Goal: Task Accomplishment & Management: Manage account settings

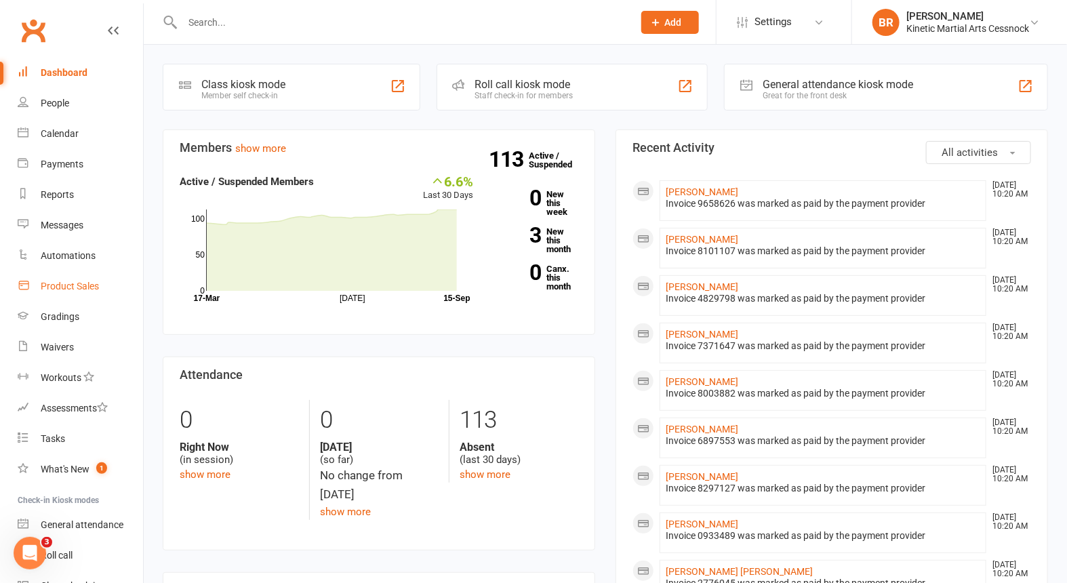
click at [66, 285] on div "Product Sales" at bounding box center [70, 286] width 58 height 11
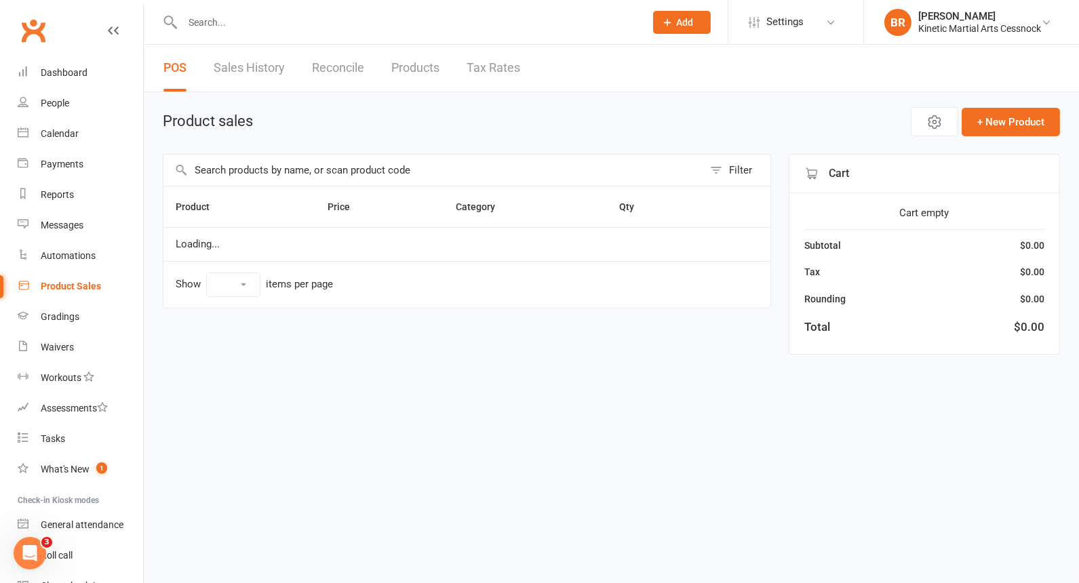
select select "10"
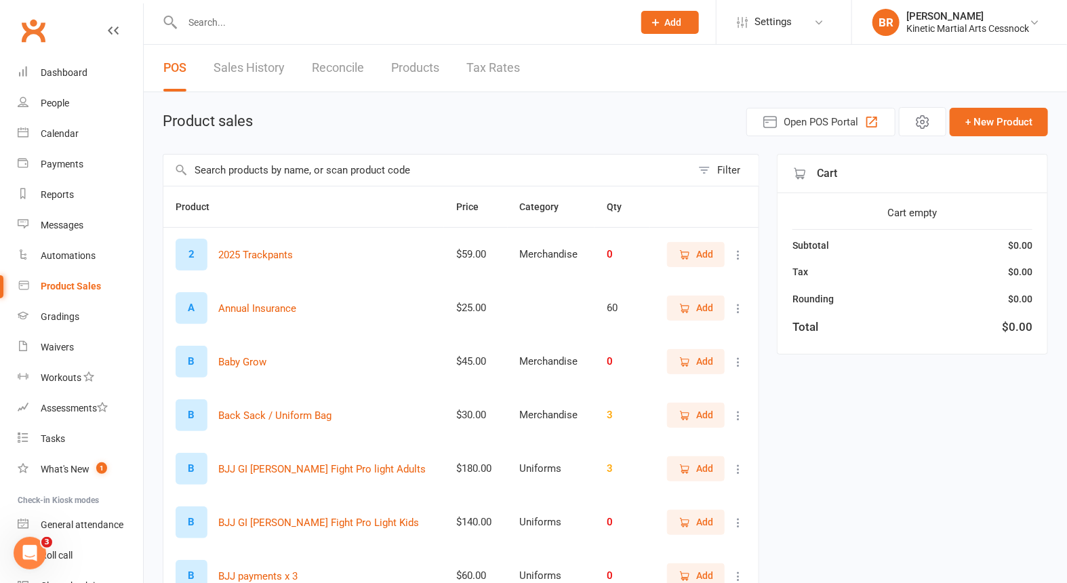
click at [245, 169] on input "text" at bounding box center [427, 170] width 528 height 31
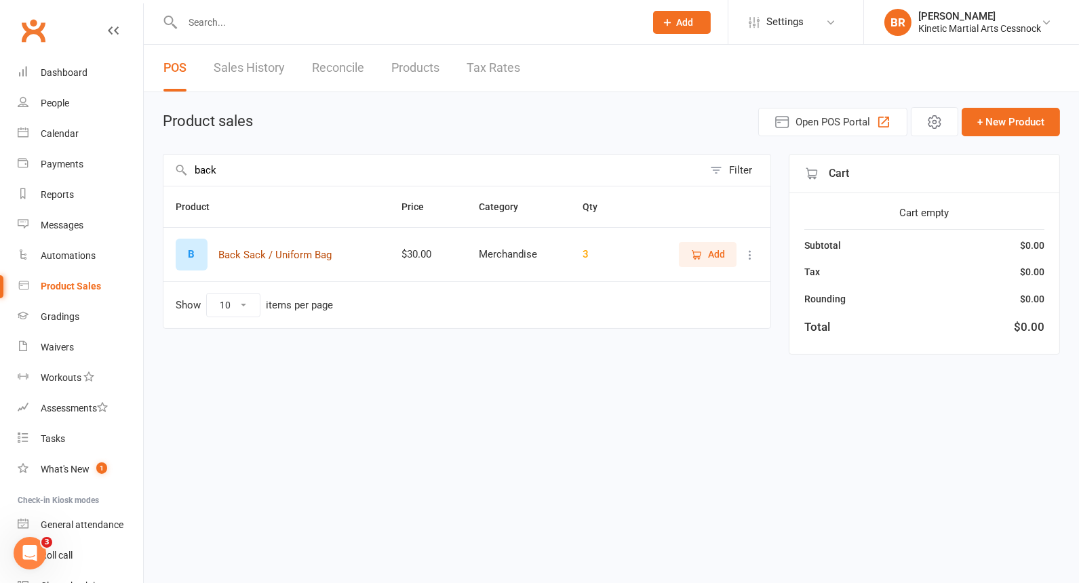
type input "back"
click at [277, 248] on button "Back Sack / Uniform Bag" at bounding box center [274, 255] width 113 height 16
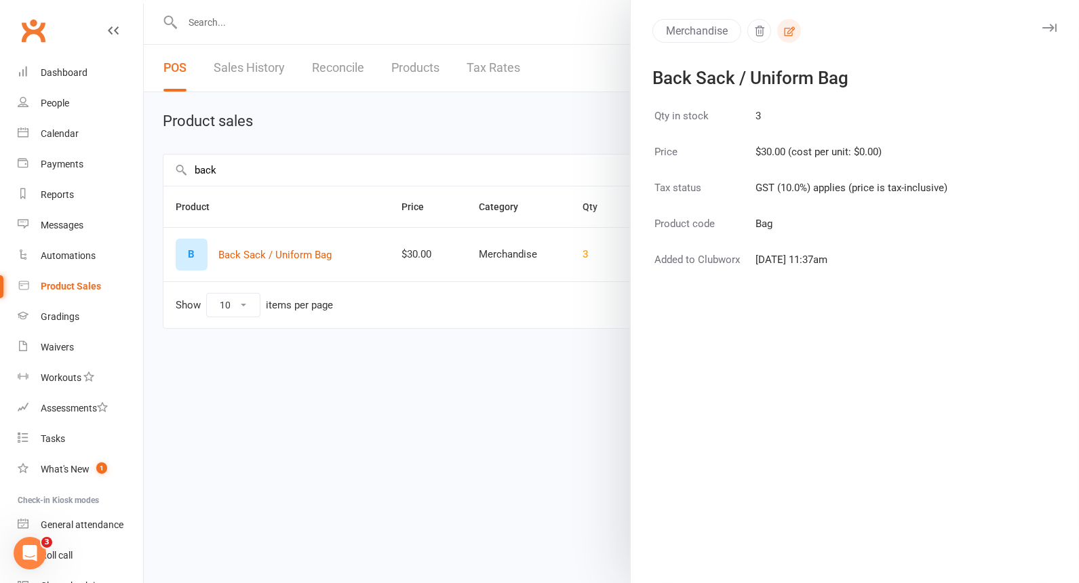
click at [783, 33] on icon "button" at bounding box center [789, 31] width 12 height 12
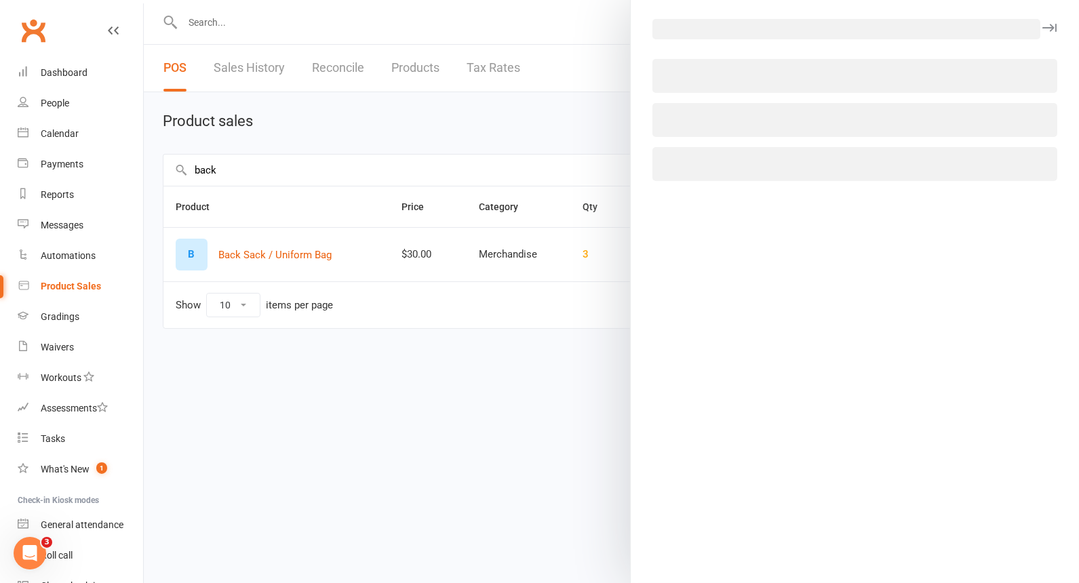
select select "2682"
select select "1238"
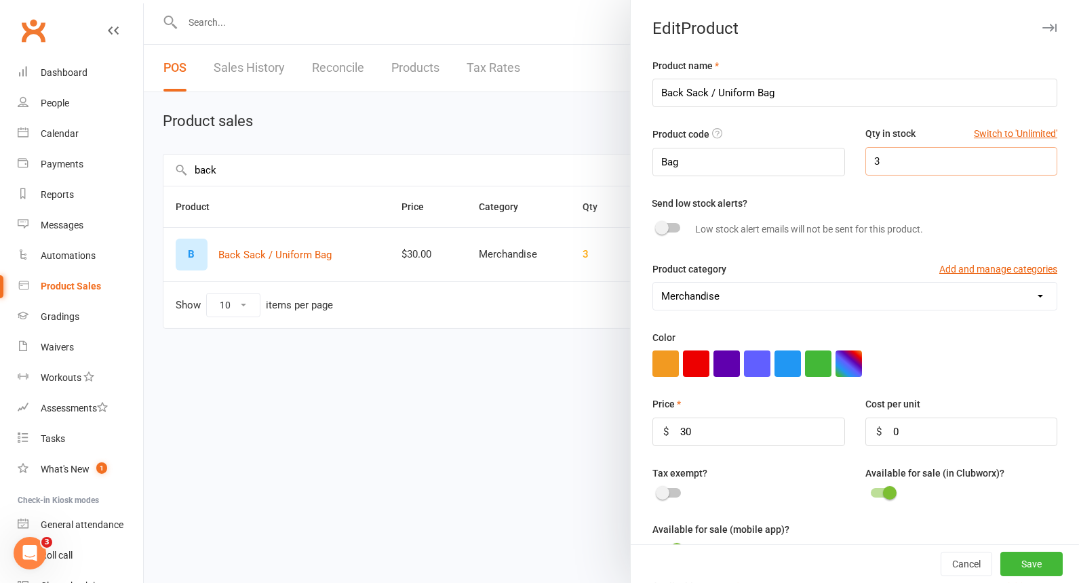
drag, startPoint x: 895, startPoint y: 156, endPoint x: 807, endPoint y: 157, distance: 88.1
click at [807, 157] on div "Product code Bag Qty in stock Switch to 'Unlimited' 3" at bounding box center [854, 160] width 425 height 68
type input "6"
click at [1031, 559] on button "Save" at bounding box center [1031, 564] width 62 height 24
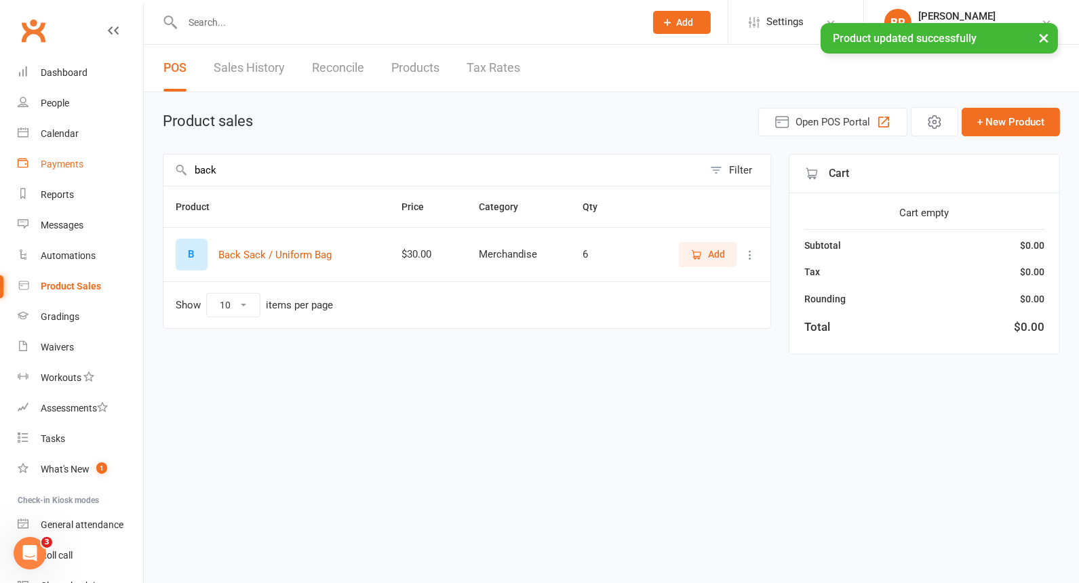
drag, startPoint x: 228, startPoint y: 166, endPoint x: 97, endPoint y: 158, distance: 131.8
click at [98, 158] on ui-view "Prospect Member Non-attending contact Class / event Appointment Grading event T…" at bounding box center [539, 188] width 1079 height 370
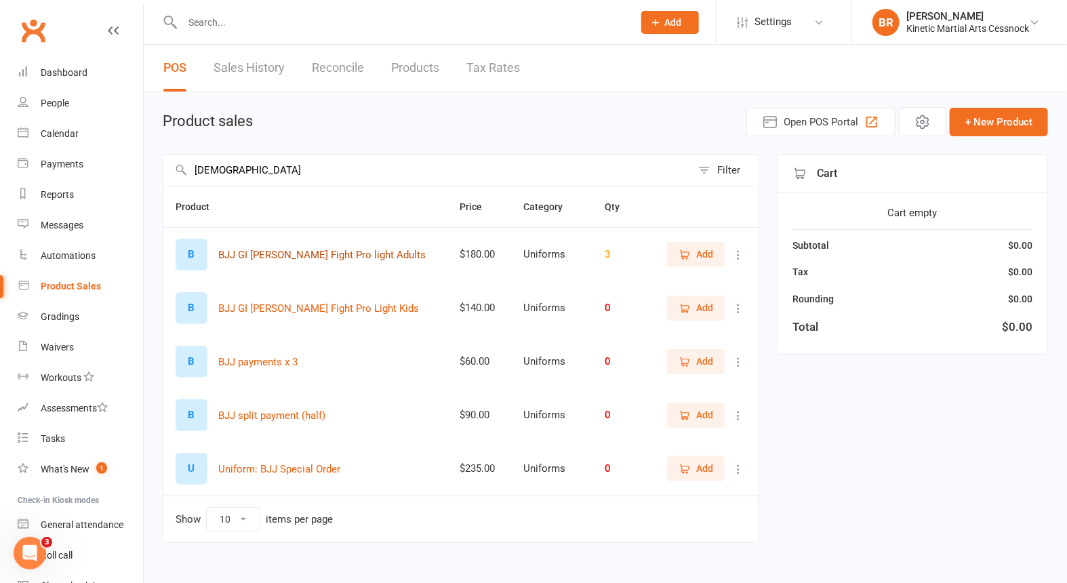
type input "[DEMOGRAPHIC_DATA]"
click at [338, 249] on button "BJJ GI [PERSON_NAME] Fight Pro light Adults" at bounding box center [321, 255] width 207 height 16
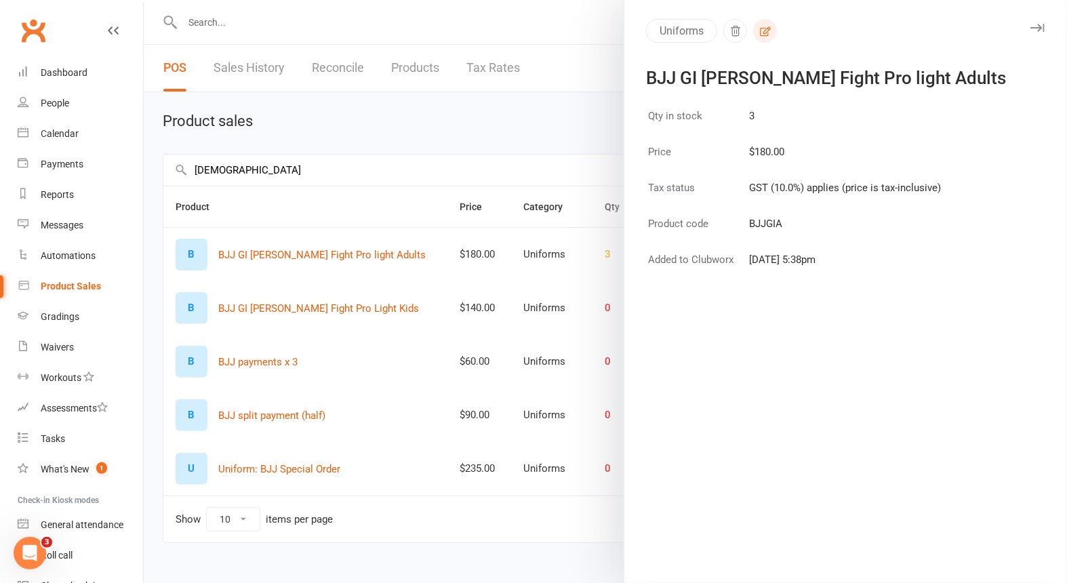
click at [760, 29] on icon "button" at bounding box center [765, 30] width 11 height 9
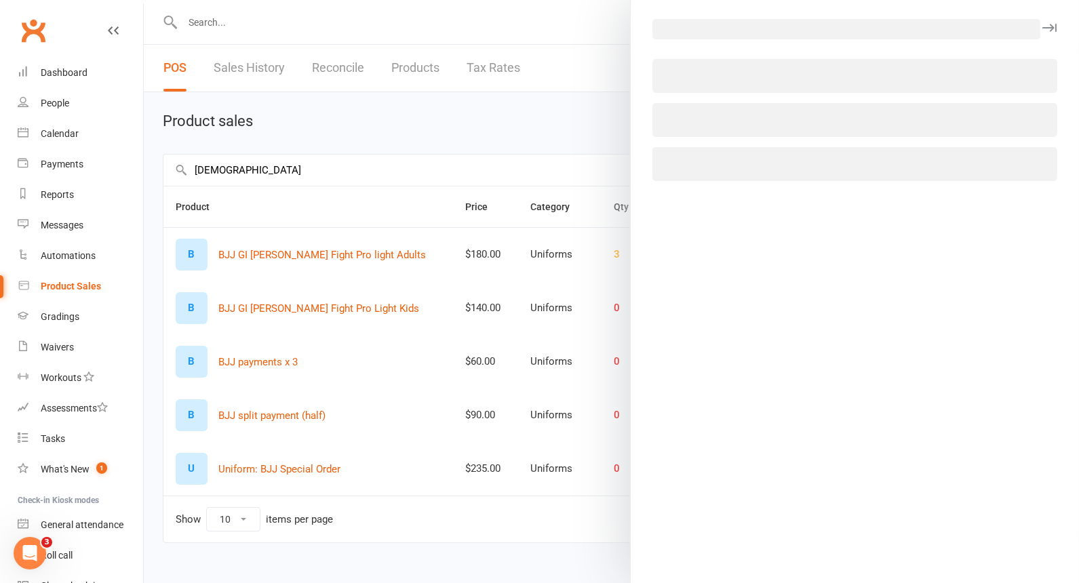
select select "2686"
select select "1238"
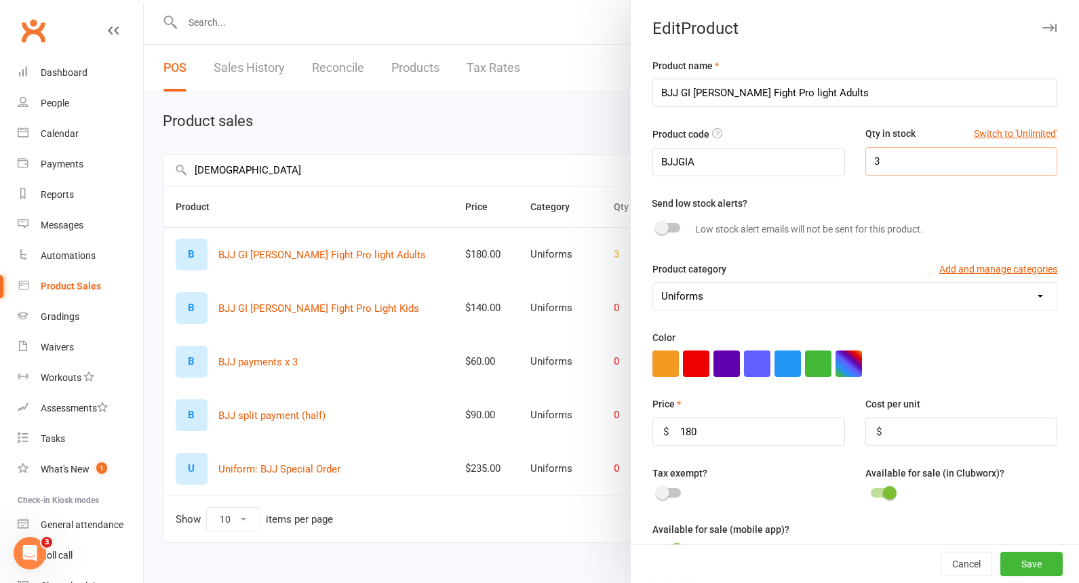
drag, startPoint x: 902, startPoint y: 156, endPoint x: 814, endPoint y: 159, distance: 88.2
click at [814, 161] on div "Product code BJJGIA Qty in stock Switch to 'Unlimited' 3" at bounding box center [854, 160] width 425 height 68
type input "5"
click at [1014, 567] on button "Save" at bounding box center [1031, 564] width 62 height 24
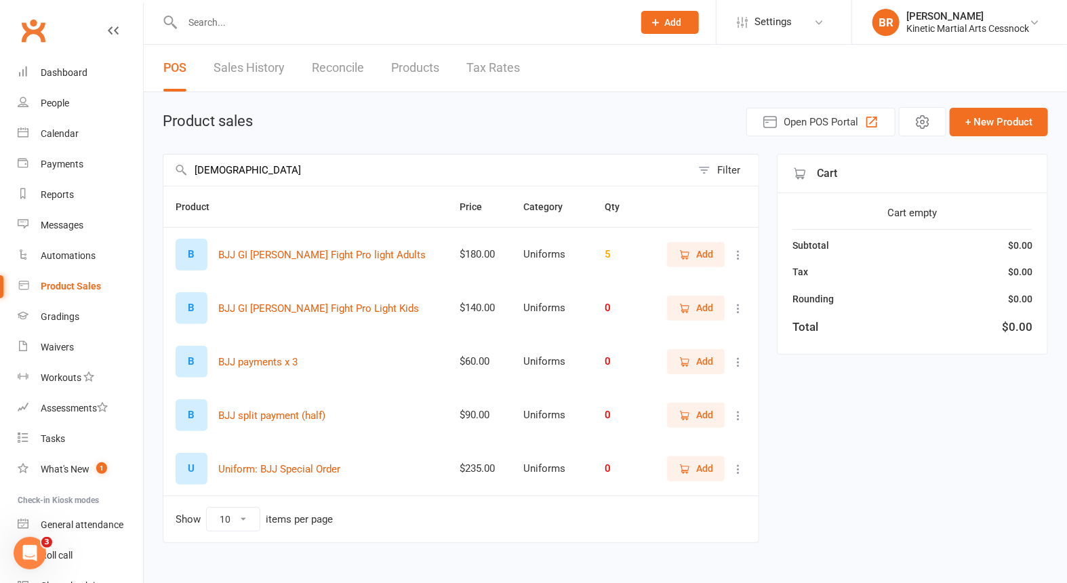
drag, startPoint x: 218, startPoint y: 166, endPoint x: 139, endPoint y: 165, distance: 79.3
click at [139, 165] on ui-view "Prospect Member Non-attending contact Class / event Appointment Grading event T…" at bounding box center [533, 292] width 1067 height 578
type input "4"
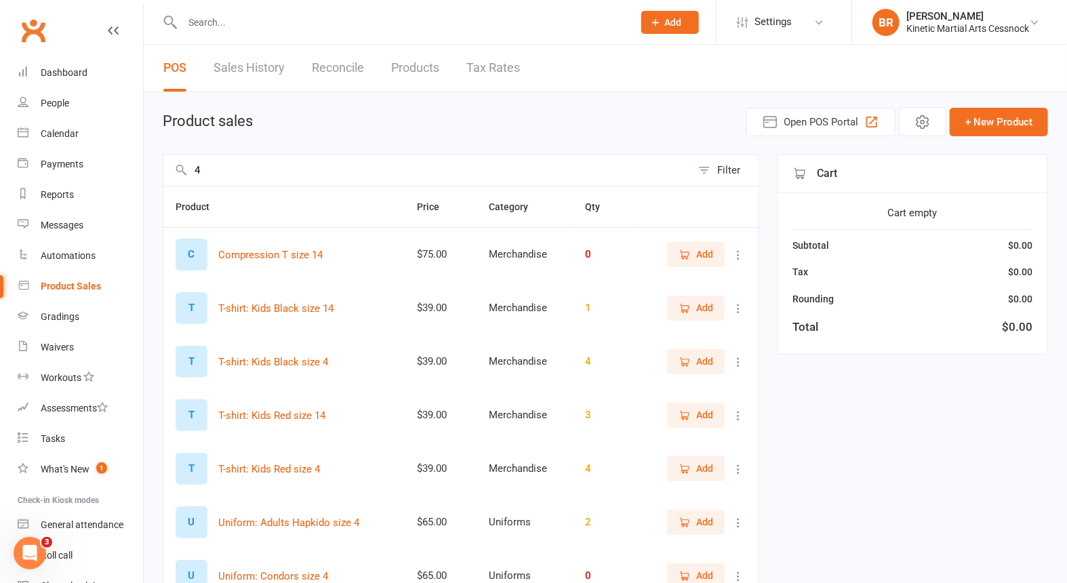
drag, startPoint x: 195, startPoint y: 165, endPoint x: 177, endPoint y: 165, distance: 18.3
click at [177, 165] on div "4 Filter" at bounding box center [461, 170] width 597 height 32
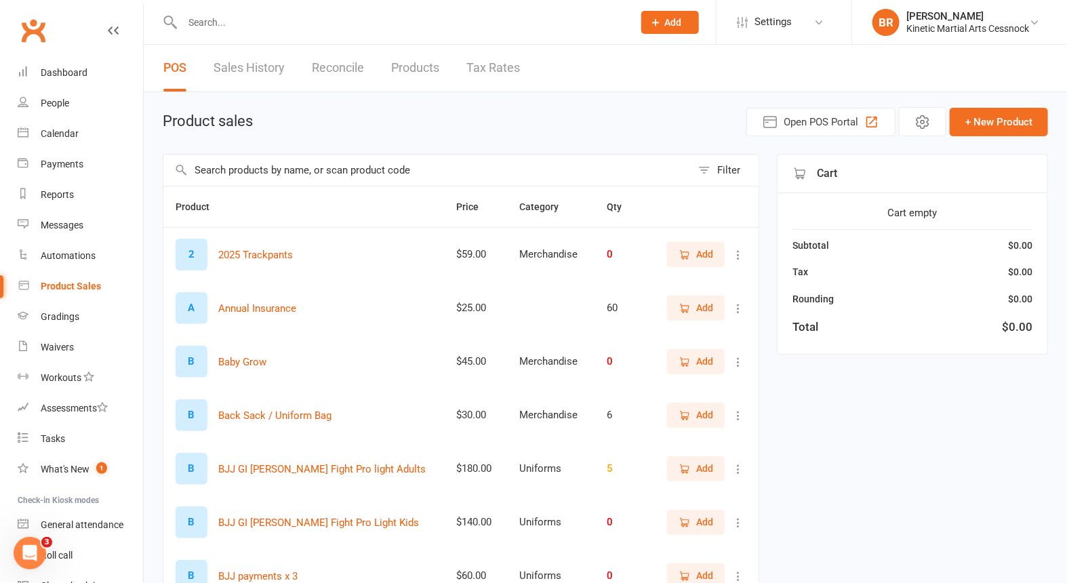
click at [224, 174] on input "text" at bounding box center [427, 170] width 528 height 31
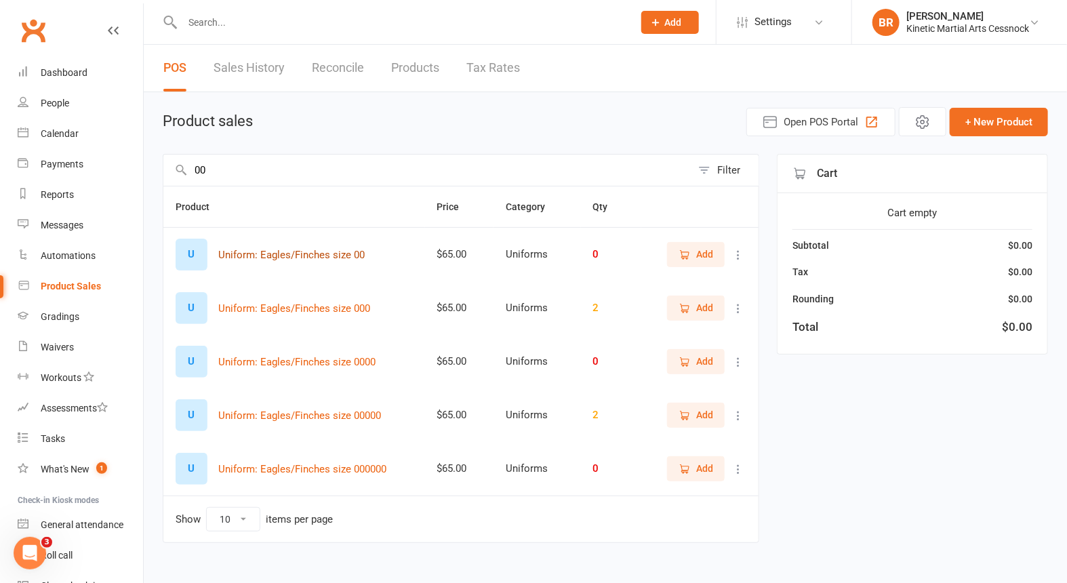
type input "00"
click at [315, 250] on button "Uniform: Eagles/Finches size 00" at bounding box center [291, 255] width 146 height 16
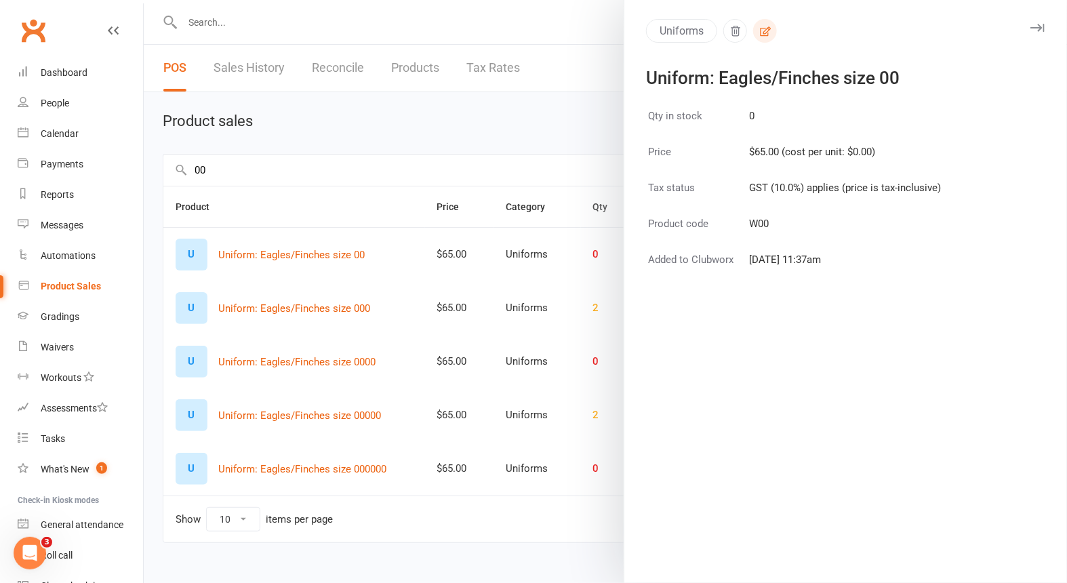
click at [759, 35] on icon "button" at bounding box center [765, 31] width 12 height 12
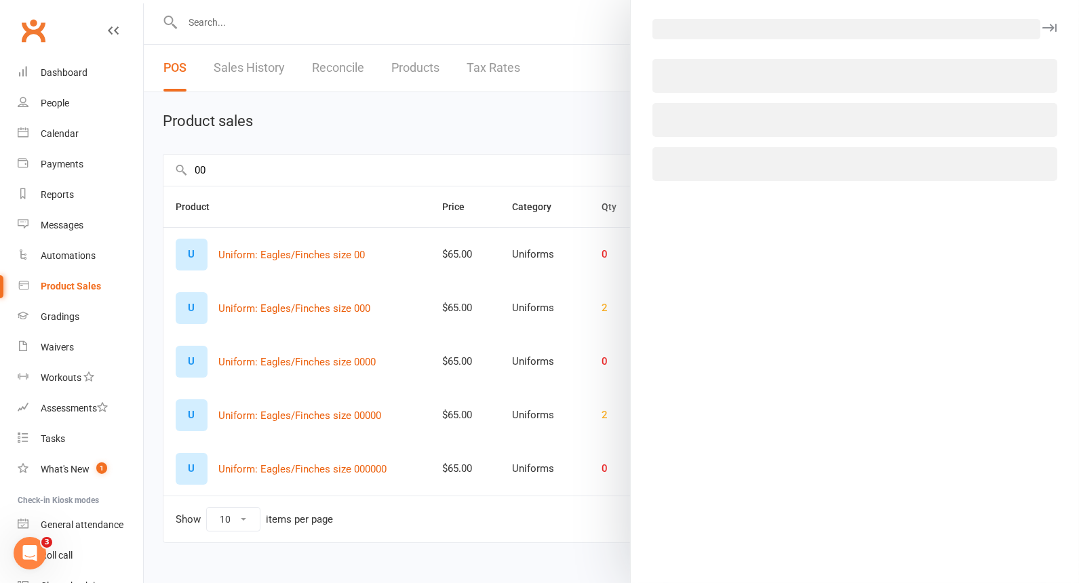
select select "2686"
select select "1238"
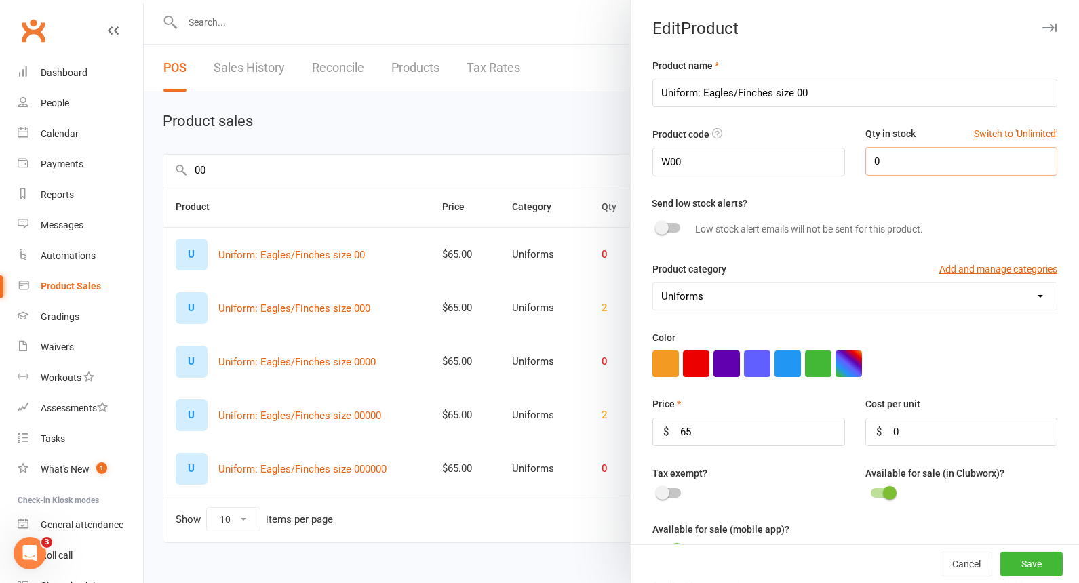
drag, startPoint x: 877, startPoint y: 157, endPoint x: 841, endPoint y: 150, distance: 36.6
click at [855, 151] on div "Qty in stock Switch to 'Unlimited' 0" at bounding box center [961, 150] width 212 height 49
type input "2"
click at [1019, 555] on button "Save" at bounding box center [1031, 564] width 62 height 24
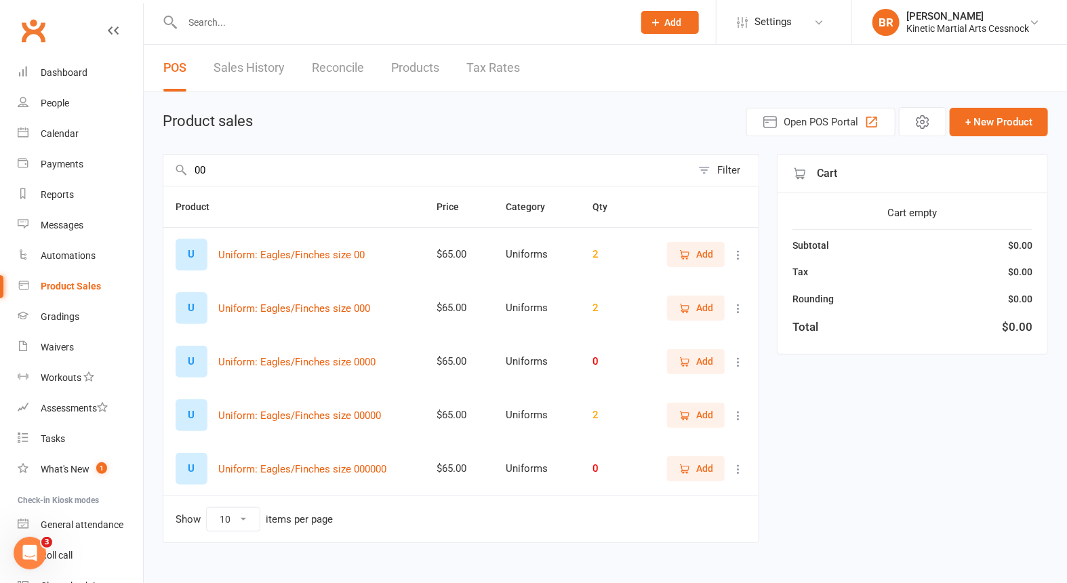
click at [243, 168] on input "00" at bounding box center [427, 170] width 528 height 31
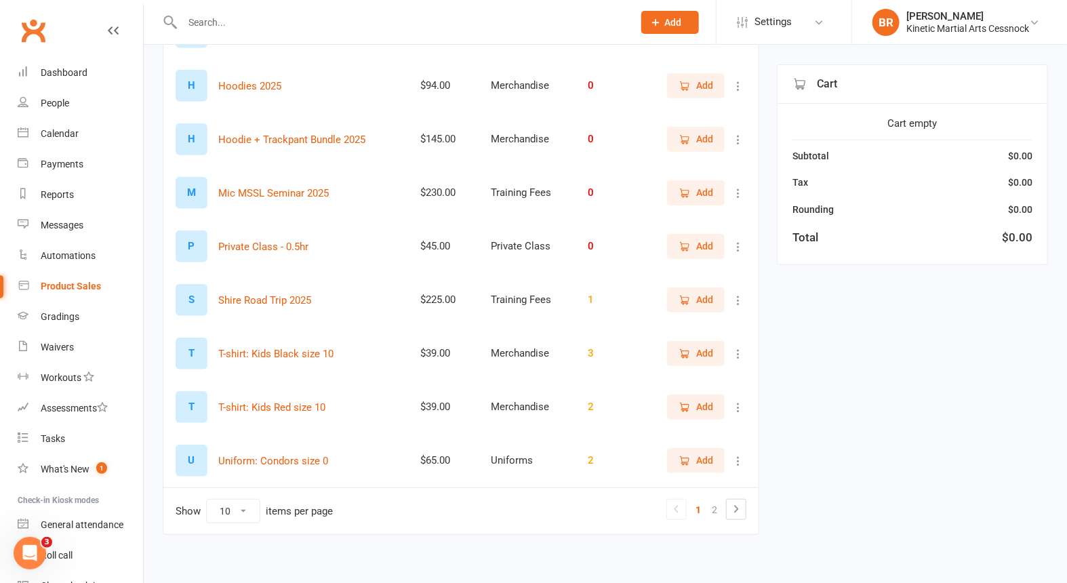
scroll to position [283, 0]
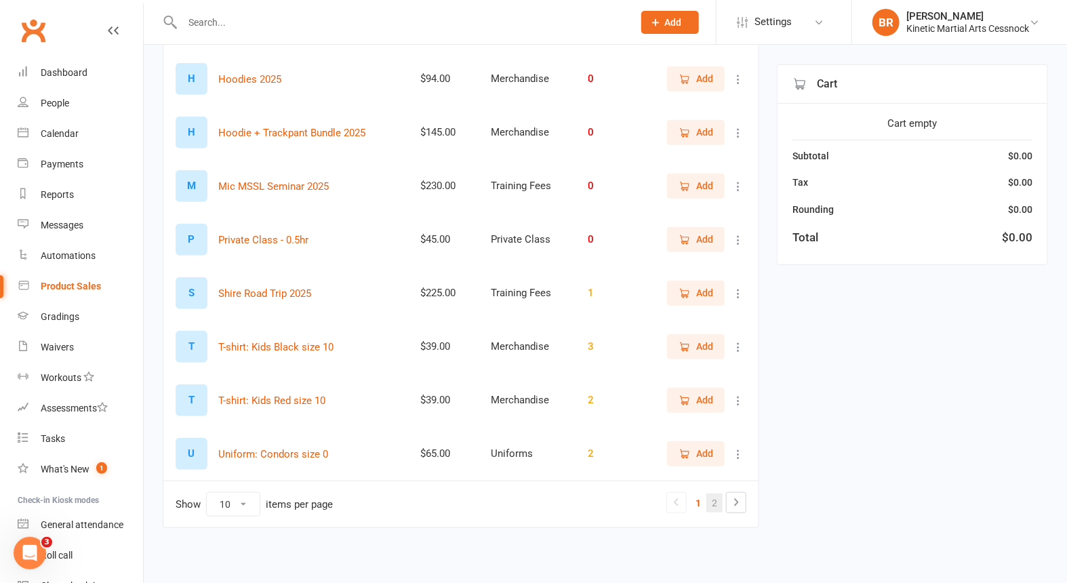
type input "0"
click at [716, 500] on link "2" at bounding box center [714, 503] width 16 height 19
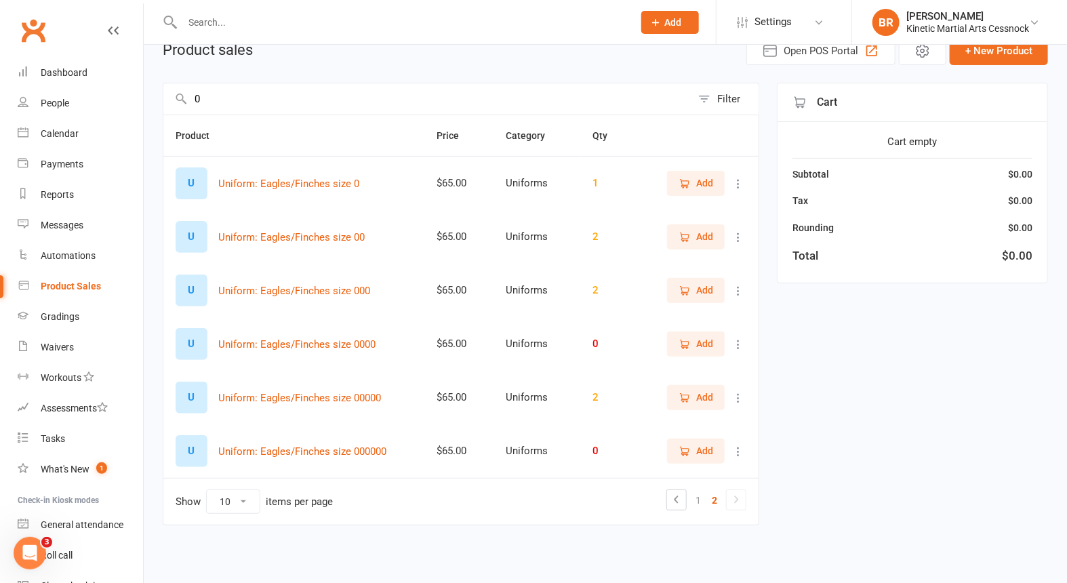
scroll to position [68, 0]
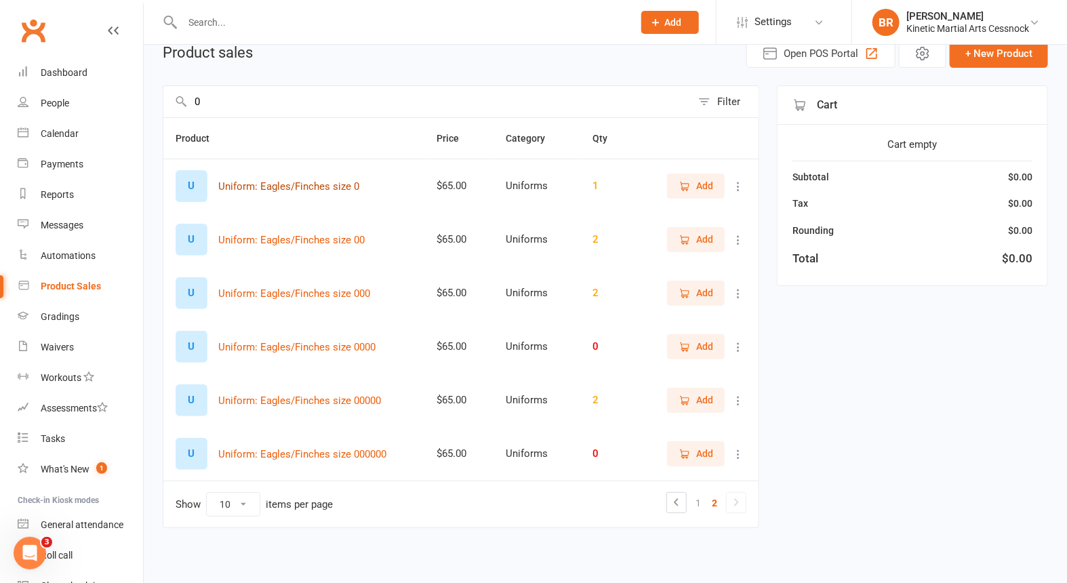
click at [336, 186] on button "Uniform: Eagles/Finches size 0" at bounding box center [288, 186] width 141 height 16
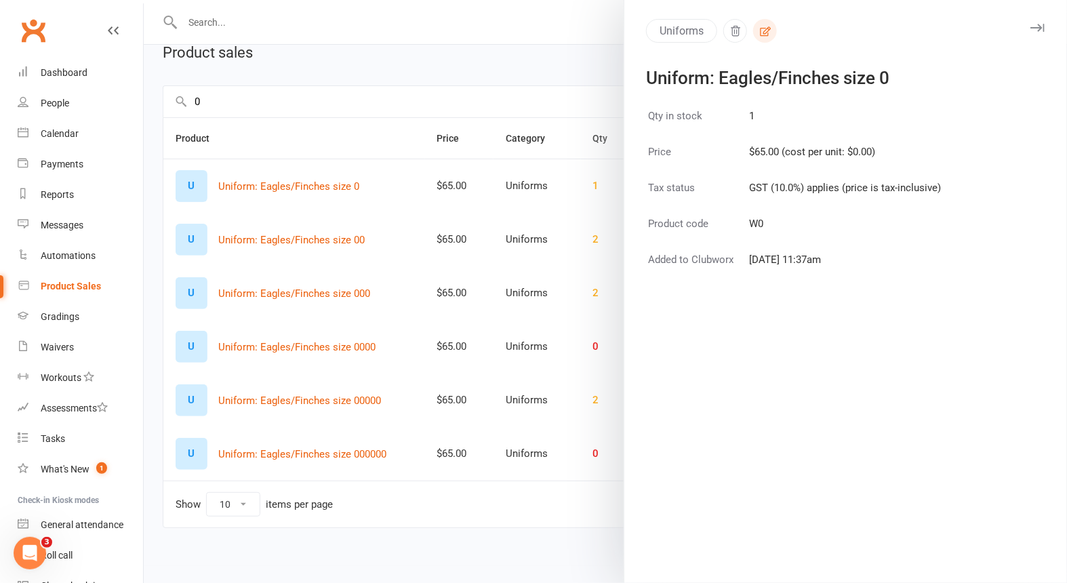
click at [759, 33] on icon "button" at bounding box center [765, 31] width 12 height 12
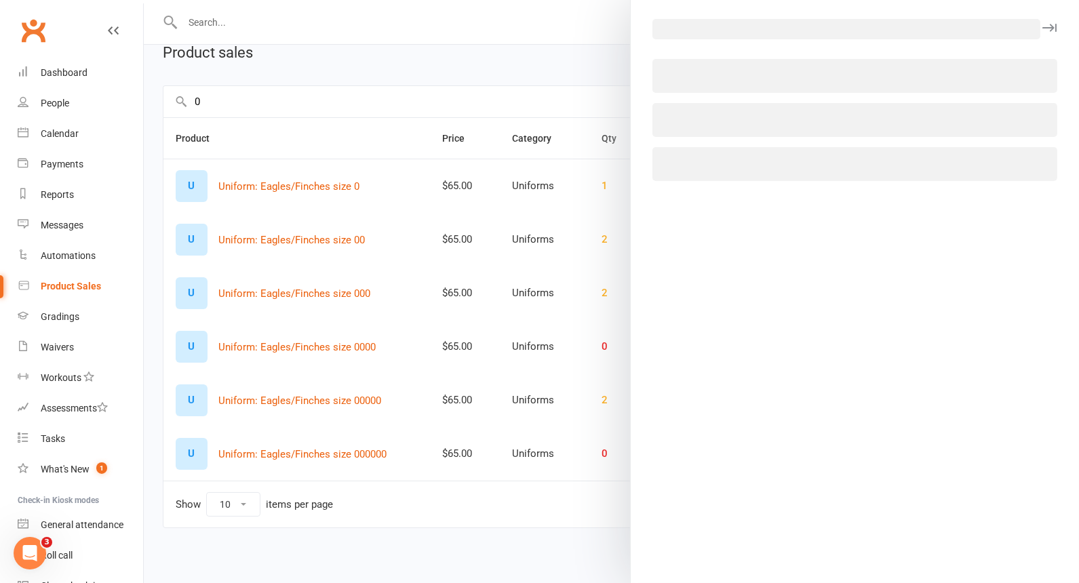
select select "2686"
select select "1238"
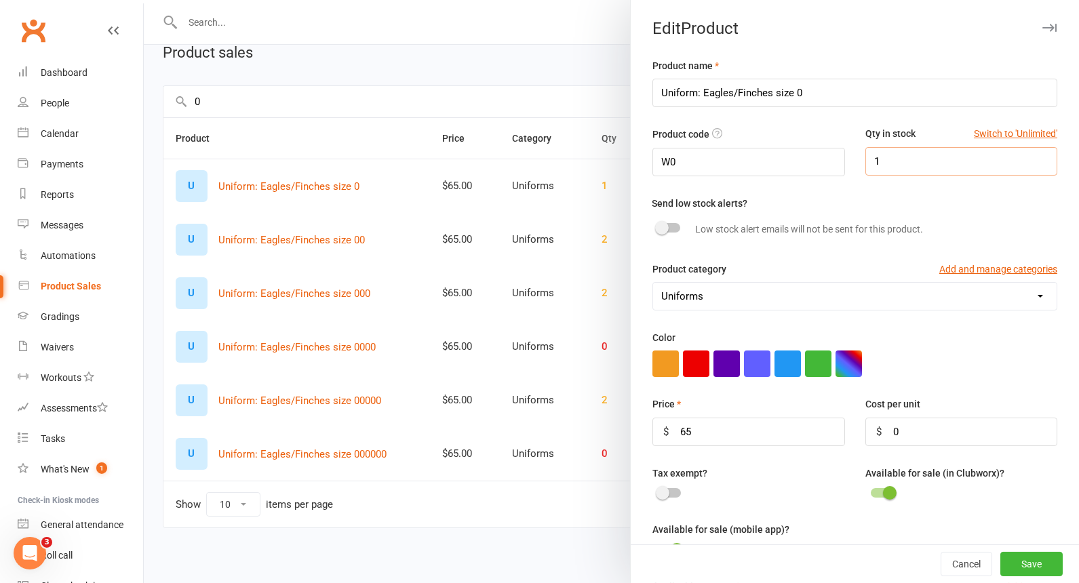
drag, startPoint x: 881, startPoint y: 165, endPoint x: 822, endPoint y: 170, distance: 59.2
click at [820, 166] on div "Product code W0 Qty in stock Switch to 'Unlimited' 1" at bounding box center [854, 160] width 425 height 68
type input "2"
click at [1005, 568] on button "Save" at bounding box center [1031, 564] width 62 height 24
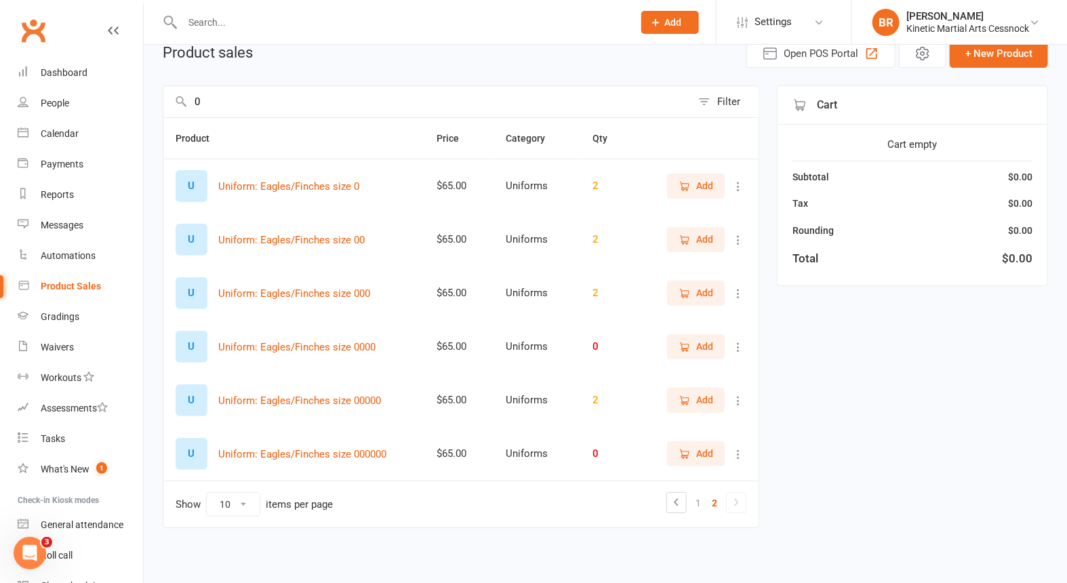
click at [214, 101] on input "0" at bounding box center [427, 101] width 528 height 31
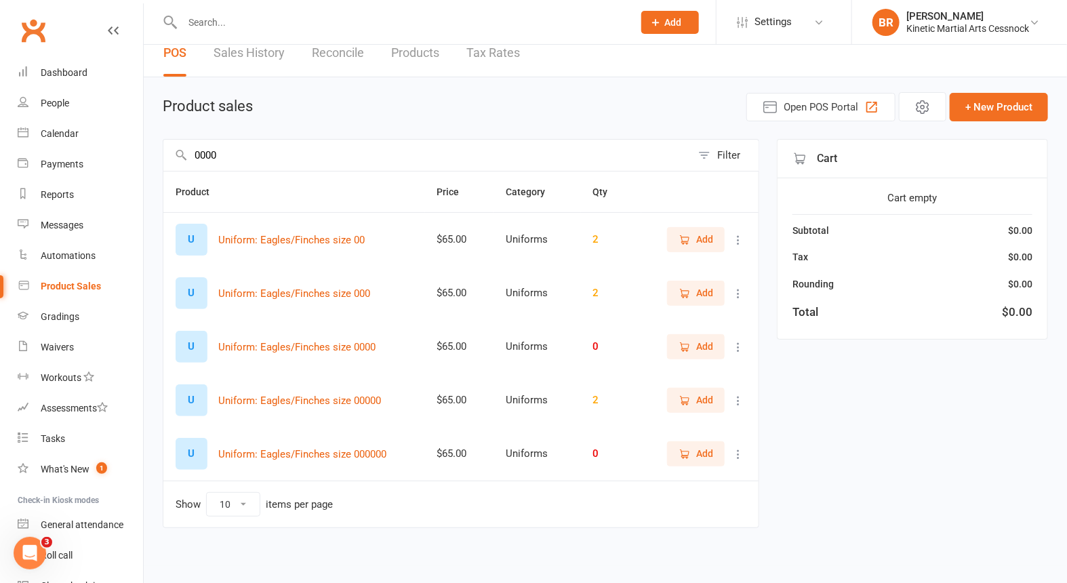
scroll to position [0, 0]
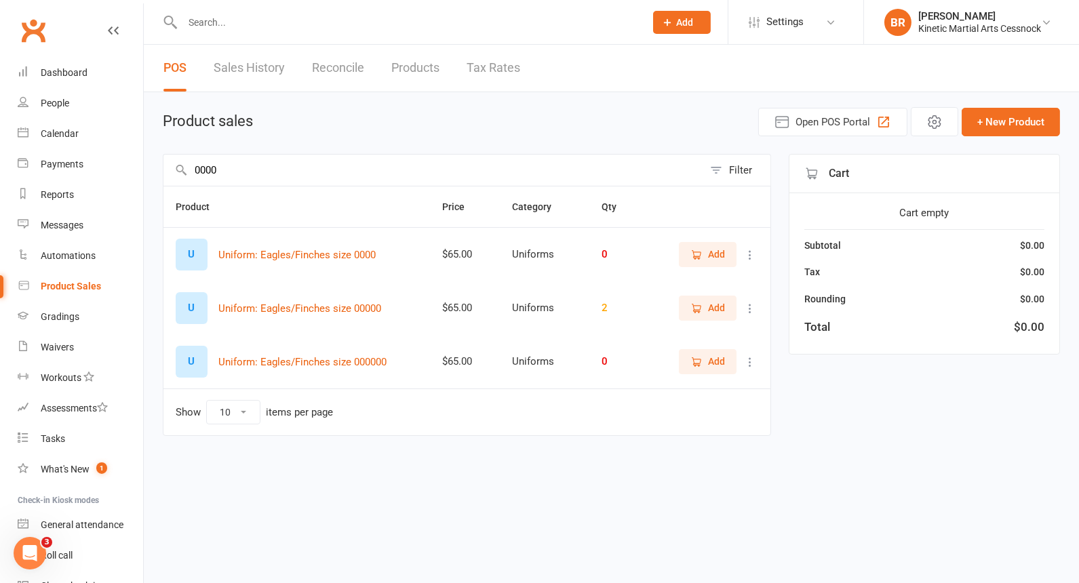
type input "0000"
click at [325, 245] on div "U Uniform: Eagles/Finches size 0000" at bounding box center [297, 255] width 242 height 32
click at [333, 254] on button "Uniform: Eagles/Finches size 0000" at bounding box center [296, 255] width 157 height 16
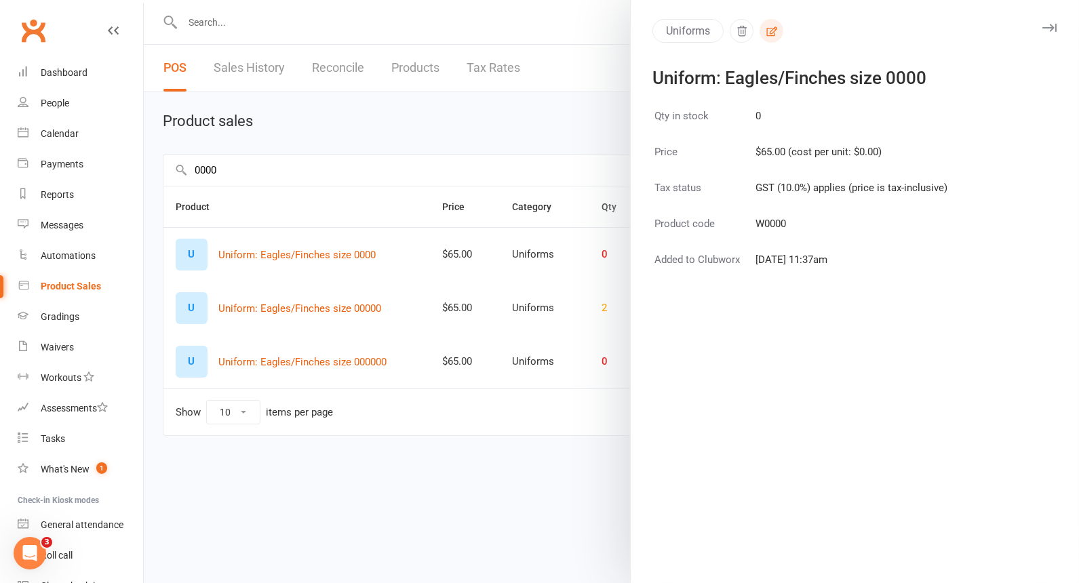
click at [759, 32] on button "button" at bounding box center [771, 31] width 24 height 24
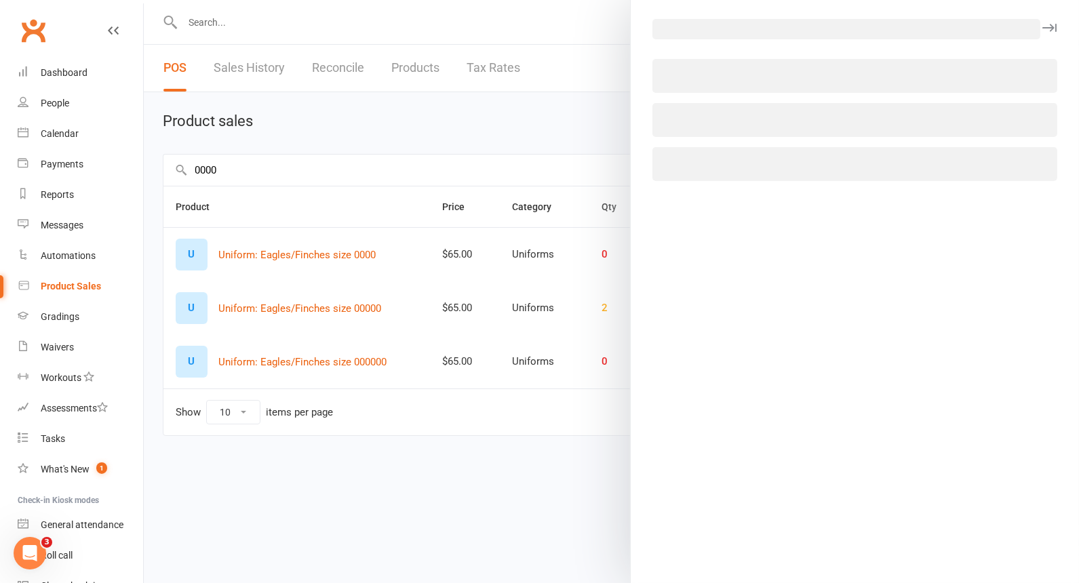
select select "2686"
select select "1238"
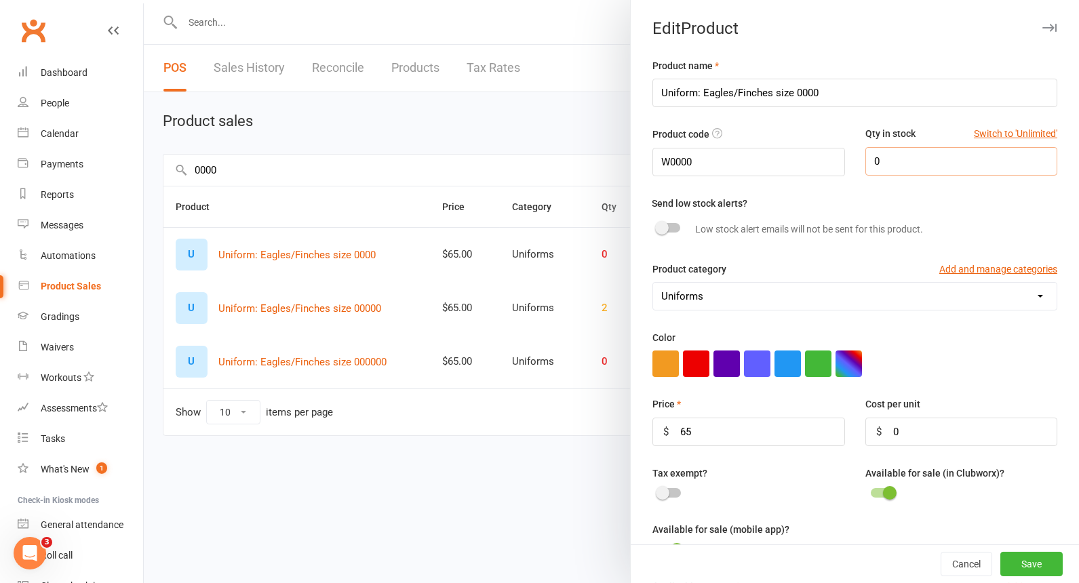
drag, startPoint x: 872, startPoint y: 158, endPoint x: 839, endPoint y: 157, distance: 33.2
click at [839, 157] on div "Product code W0000 Qty in stock Switch to 'Unlimited' 0" at bounding box center [854, 160] width 425 height 68
type input "1"
click at [1018, 564] on button "Save" at bounding box center [1031, 564] width 62 height 24
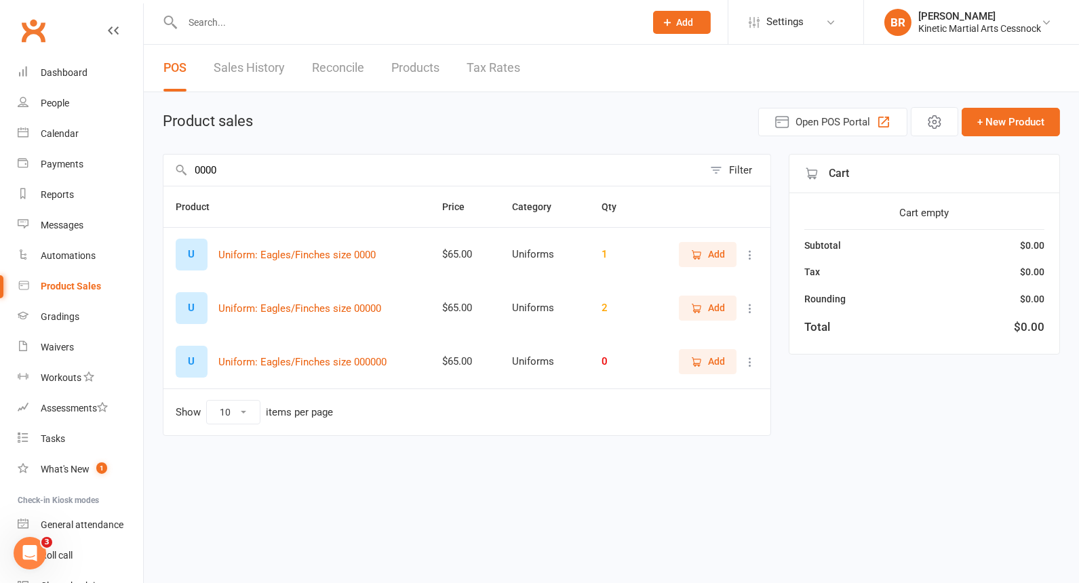
click at [245, 167] on input "0000" at bounding box center [433, 170] width 540 height 31
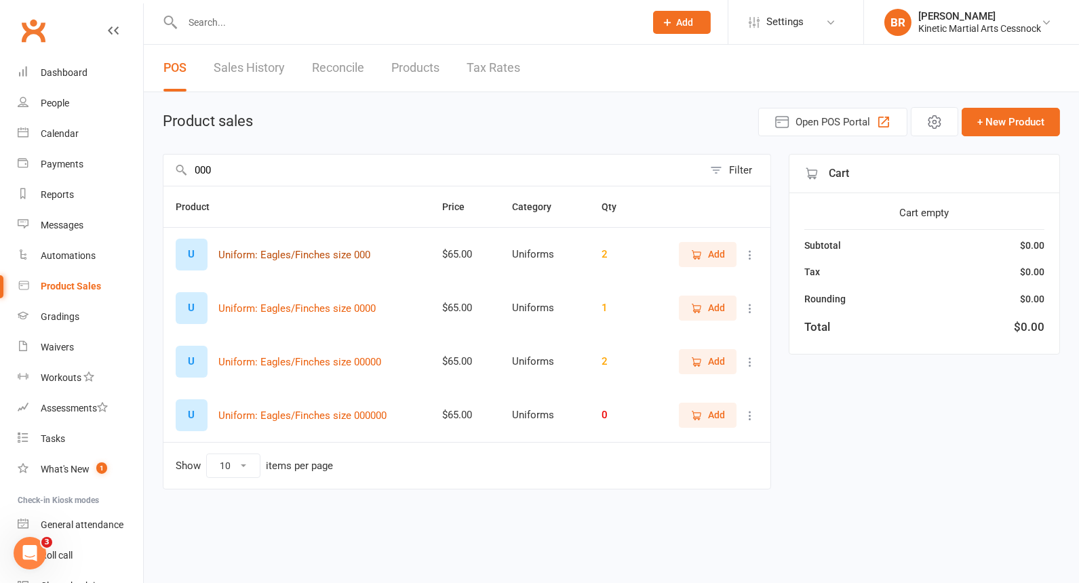
type input "000"
click at [346, 247] on button "Uniform: Eagles/Finches size 000" at bounding box center [294, 255] width 152 height 16
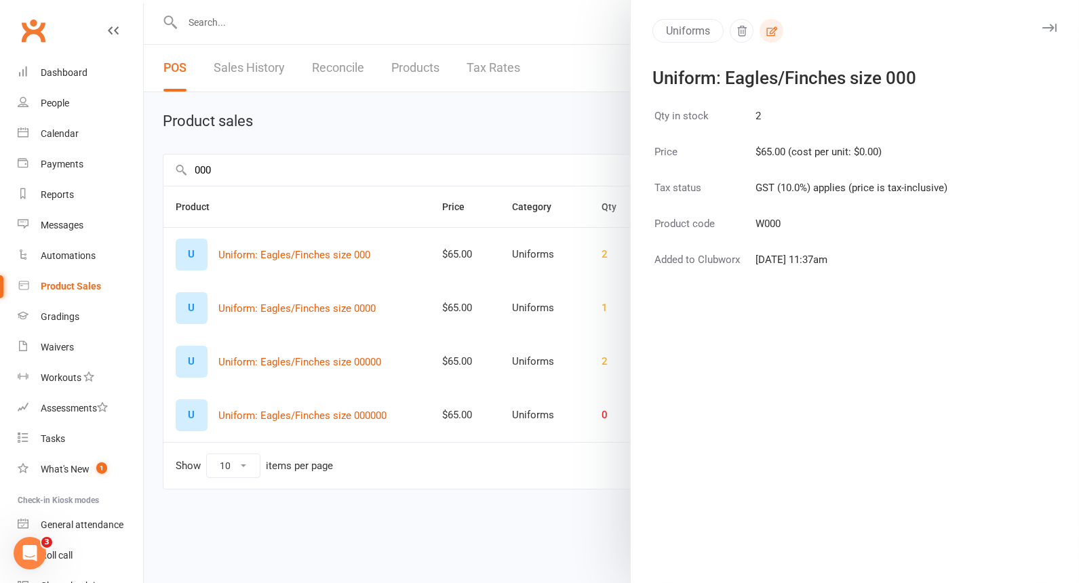
click at [768, 35] on icon "button" at bounding box center [771, 31] width 12 height 12
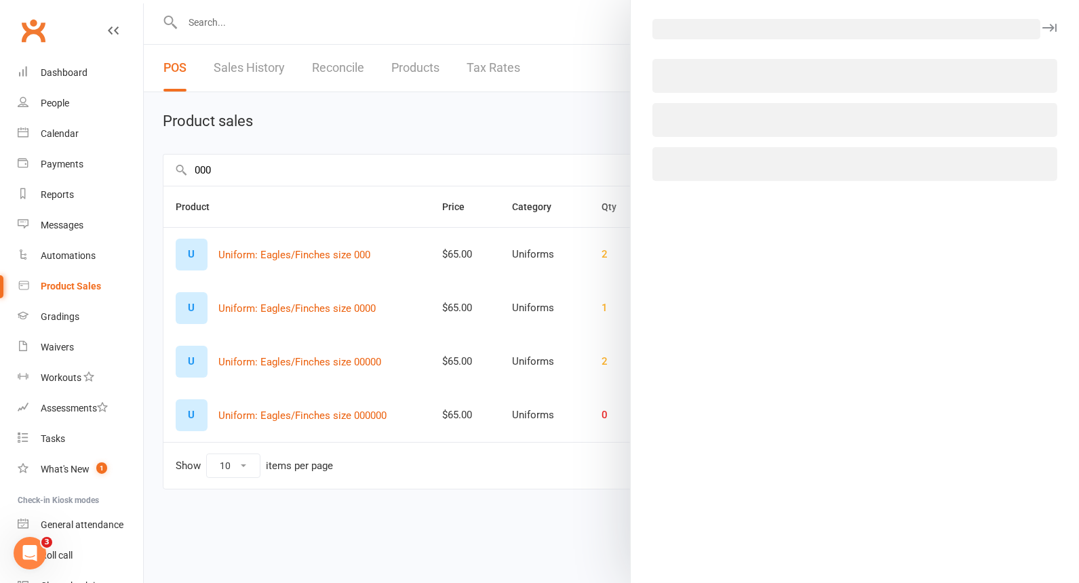
select select "2686"
select select "1238"
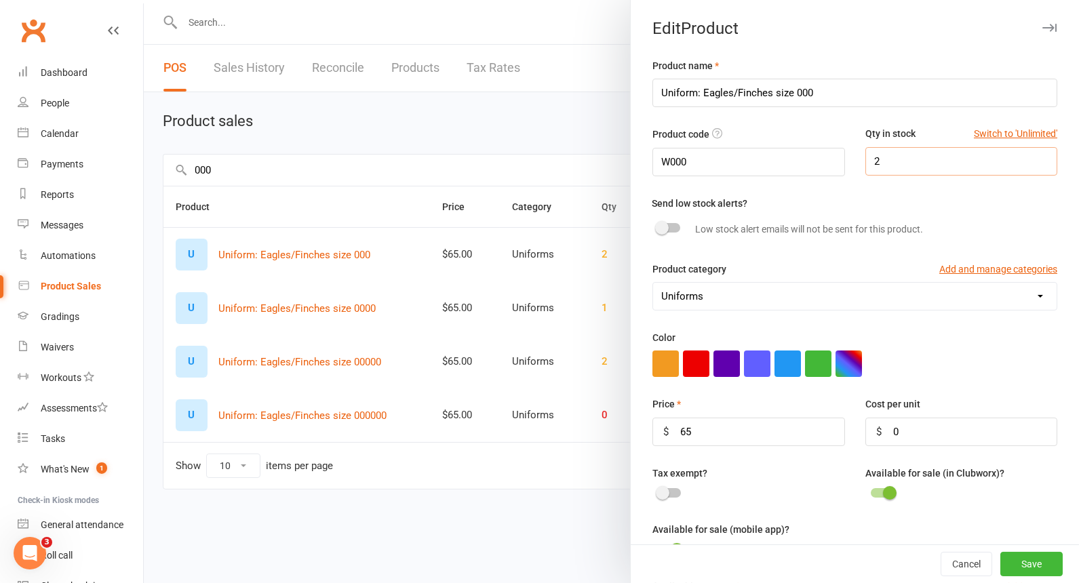
drag, startPoint x: 883, startPoint y: 150, endPoint x: 800, endPoint y: 155, distance: 82.8
click at [805, 159] on div "Product code W000 Qty in stock Switch to 'Unlimited' 2" at bounding box center [854, 160] width 425 height 68
type input "3"
click at [1000, 566] on button "Save" at bounding box center [1031, 564] width 62 height 24
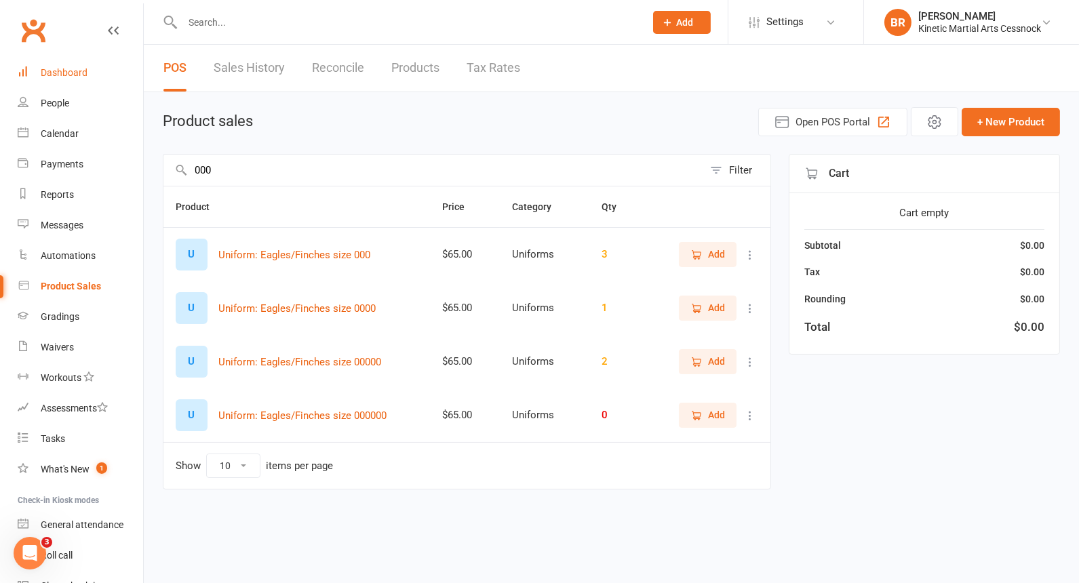
click at [72, 71] on div "Dashboard" at bounding box center [64, 72] width 47 height 11
